Goal: Browse casually

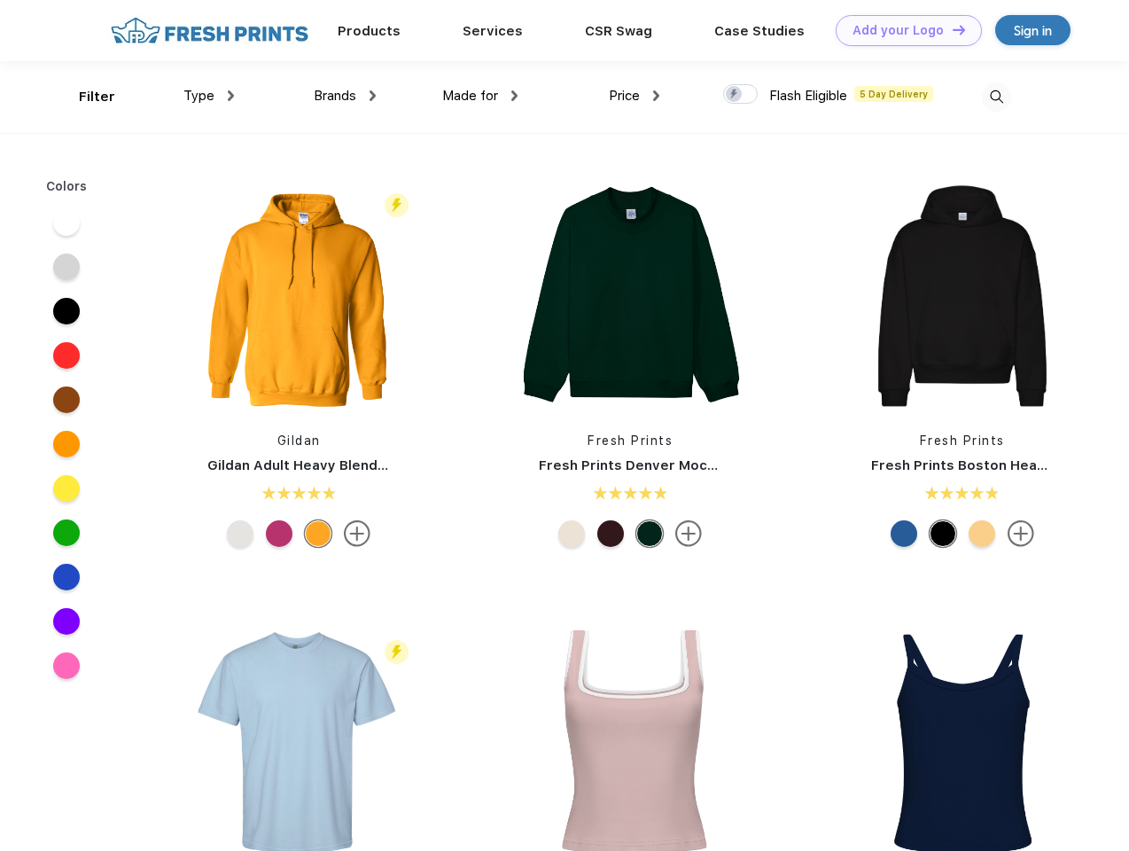
scroll to position [1, 0]
click at [902, 30] on link "Add your Logo Design Tool" at bounding box center [909, 30] width 146 height 31
click at [0, 0] on div "Design Tool" at bounding box center [0, 0] width 0 height 0
click at [951, 29] on link "Add your Logo Design Tool" at bounding box center [909, 30] width 146 height 31
click at [85, 97] on div "Filter" at bounding box center [97, 97] width 36 height 20
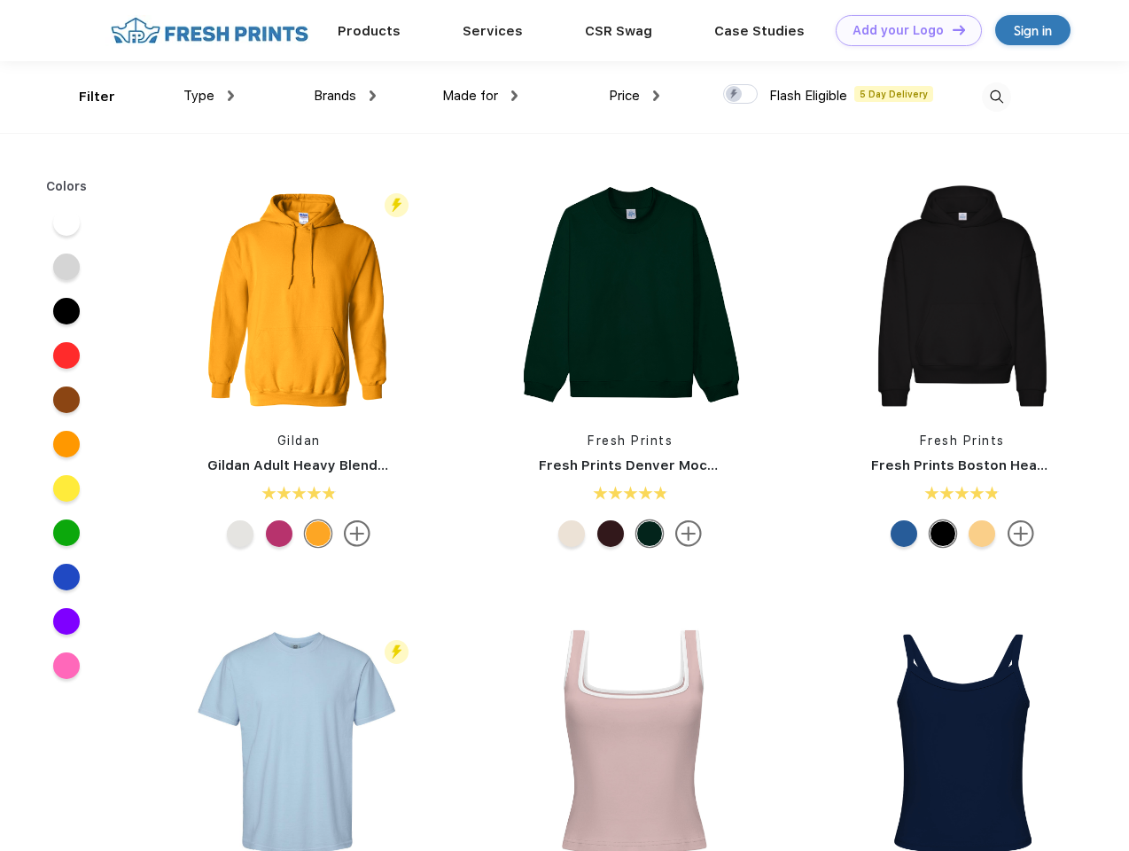
click at [209, 96] on span "Type" at bounding box center [198, 96] width 31 height 16
click at [345, 96] on span "Brands" at bounding box center [335, 96] width 43 height 16
click at [480, 96] on span "Made for" at bounding box center [470, 96] width 56 height 16
click at [634, 96] on span "Price" at bounding box center [624, 96] width 31 height 16
click at [741, 95] on div at bounding box center [740, 93] width 35 height 19
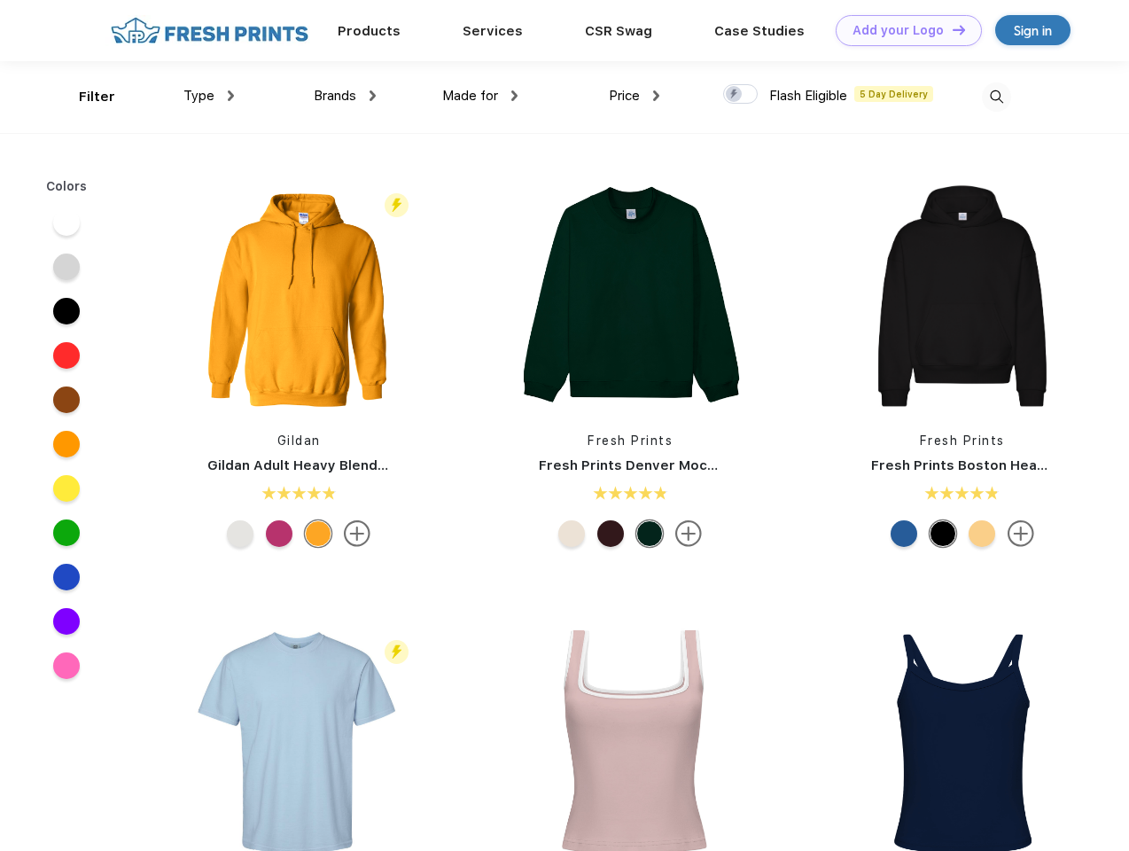
click at [735, 95] on input "checkbox" at bounding box center [729, 89] width 12 height 12
click at [996, 97] on img at bounding box center [996, 96] width 29 height 29
